Goal: Find specific page/section: Find specific page/section

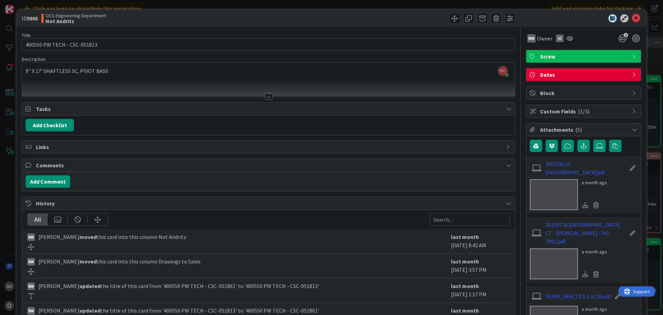
scroll to position [0, 74]
click at [179, 54] on div "Title 27 / 128 400550 PW TECH - CSC-051813 Description NC [PERSON_NAME] joined …" at bounding box center [269, 264] width 494 height 475
click at [632, 18] on icon at bounding box center [636, 18] width 8 height 8
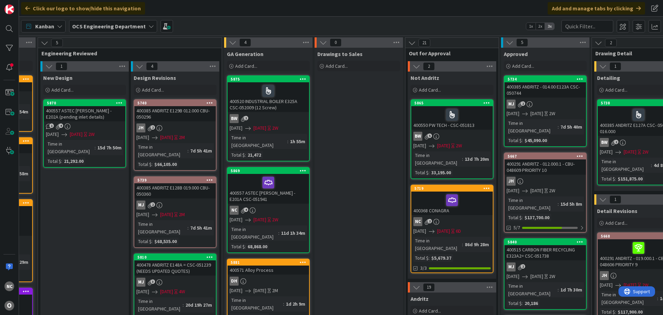
click at [292, 188] on div "400557 ASTEC [PERSON_NAME] - E201A CSC-051941" at bounding box center [269, 189] width 82 height 30
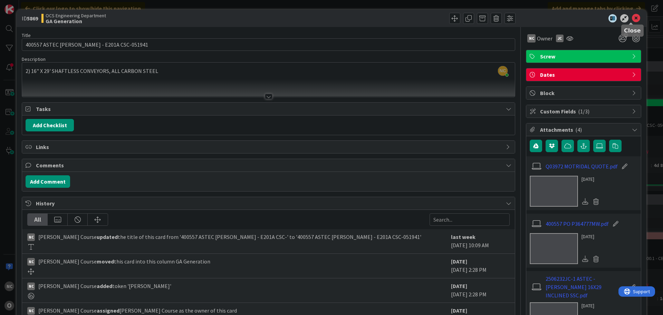
click at [633, 16] on icon at bounding box center [636, 18] width 8 height 8
